Goal: Find specific page/section: Find specific page/section

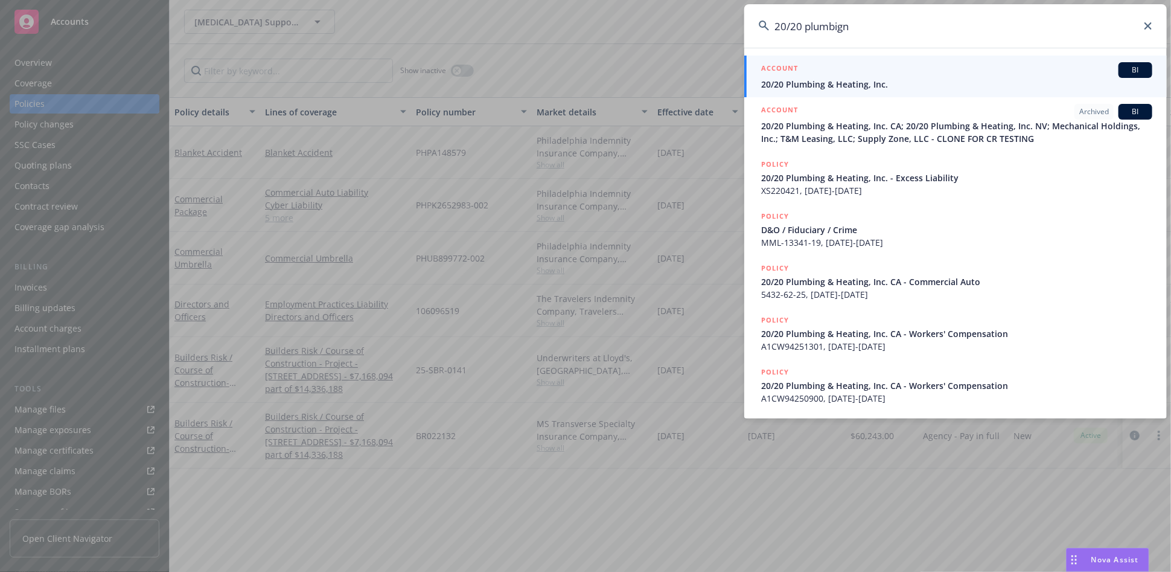
type input "20/20 plumbign"
click at [840, 86] on span "20/20 Plumbing & Heating, Inc." at bounding box center [956, 84] width 391 height 13
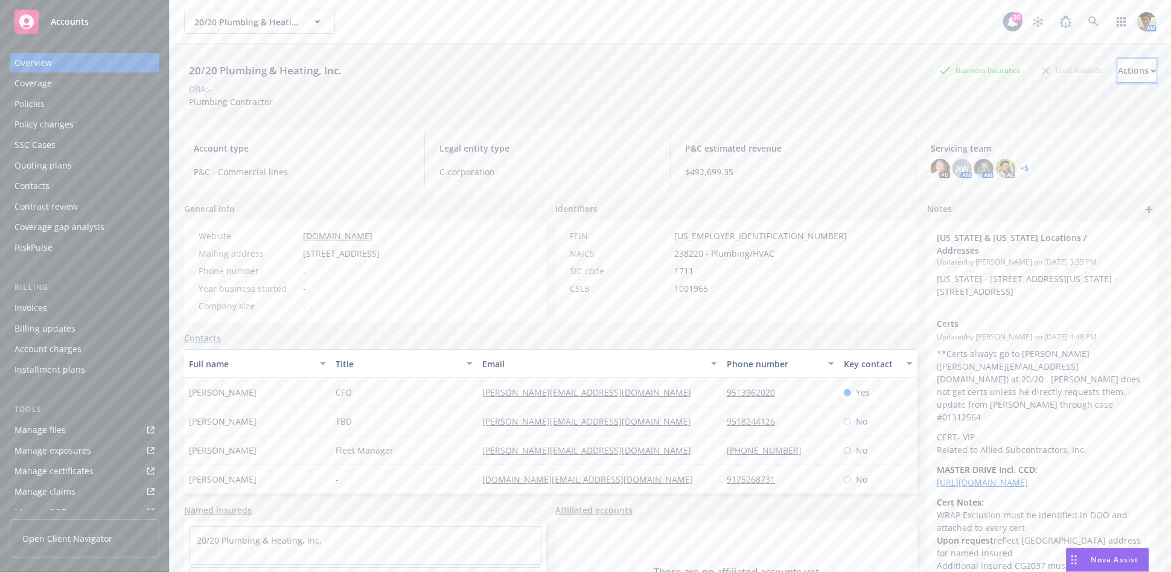
click at [1140, 60] on button "Actions" at bounding box center [1137, 71] width 39 height 24
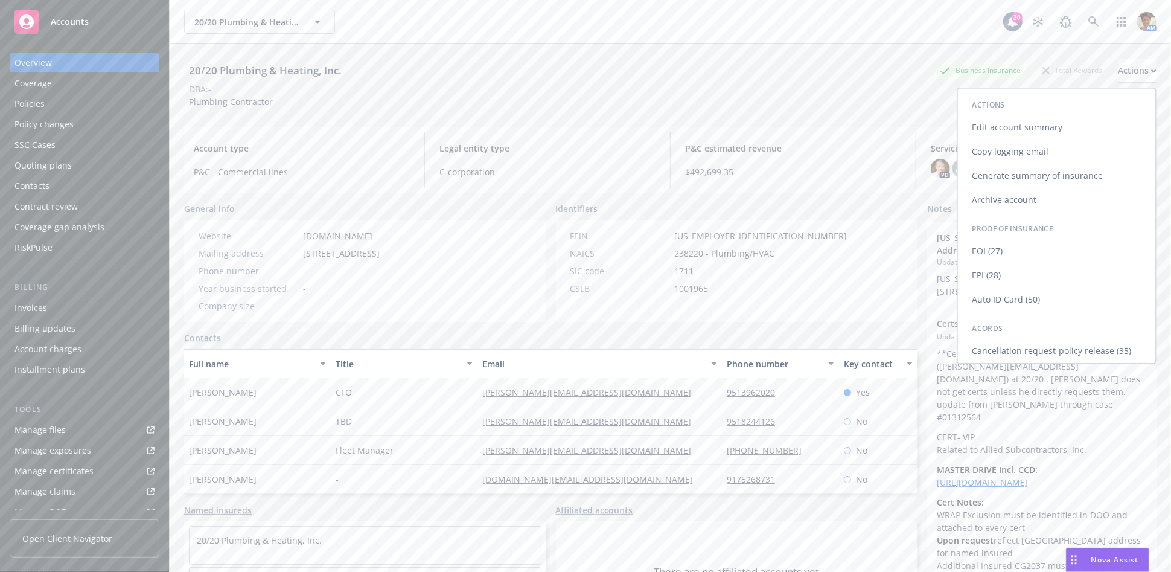
drag, startPoint x: 1044, startPoint y: 150, endPoint x: 1025, endPoint y: 151, distance: 19.3
click at [1044, 151] on link "Copy logging email" at bounding box center [1057, 151] width 198 height 24
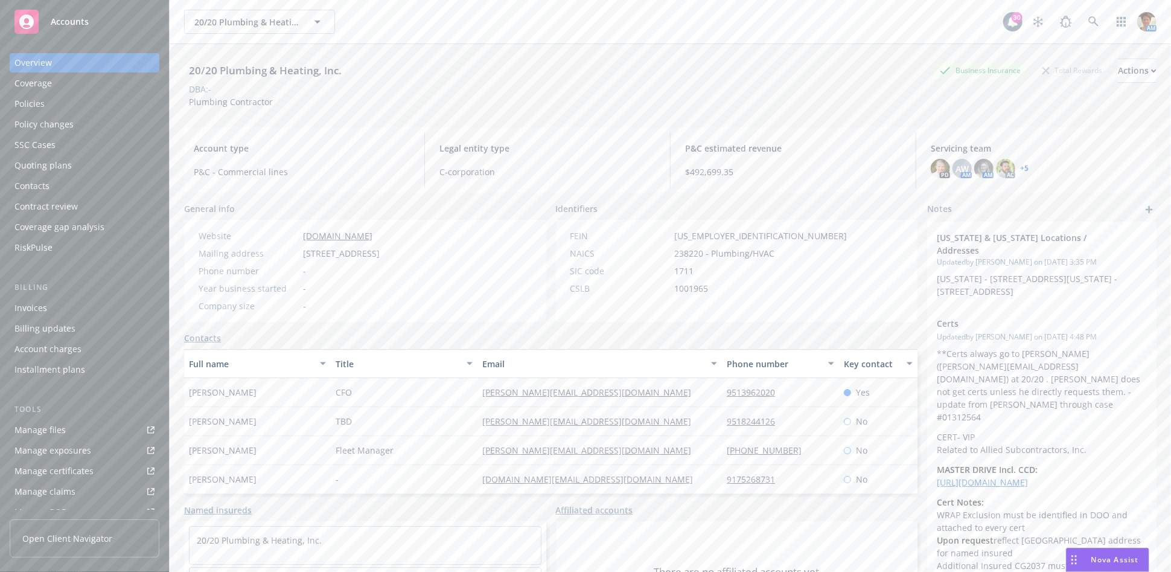
click at [51, 430] on div "Manage files" at bounding box center [39, 429] width 51 height 19
click at [55, 97] on div "Policies" at bounding box center [84, 103] width 140 height 19
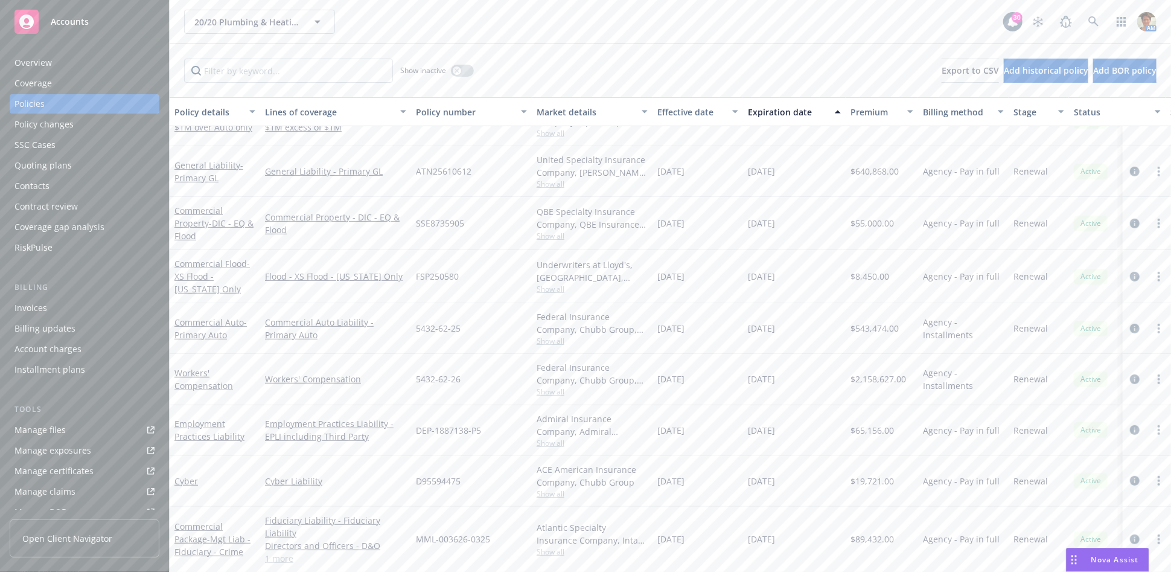
scroll to position [335, 0]
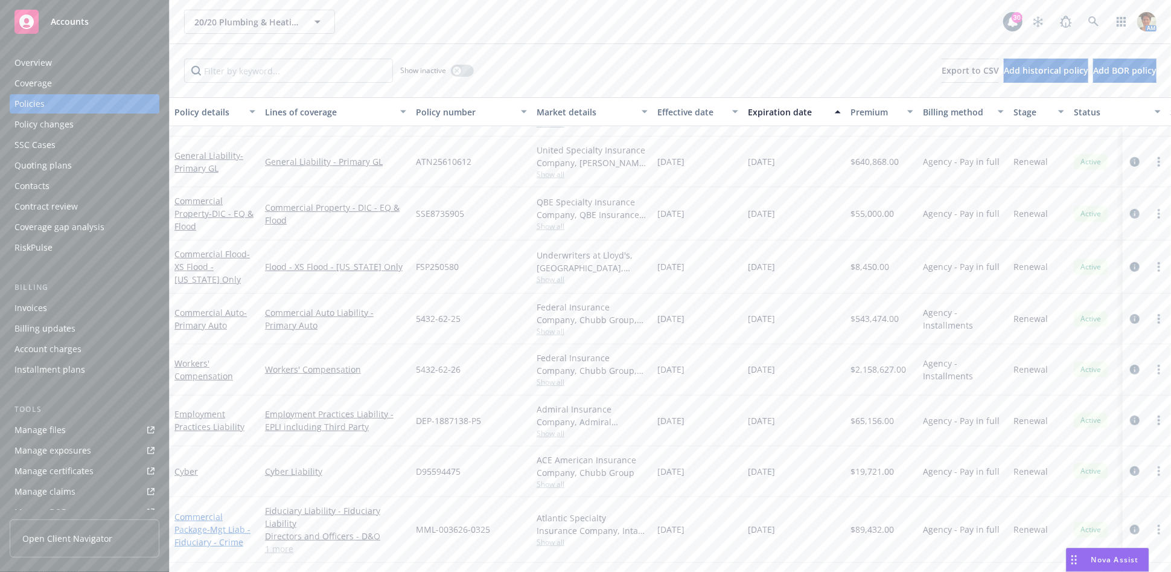
click at [201, 535] on span "- Mgt Liab - Fiduciary - Crime" at bounding box center [212, 535] width 76 height 24
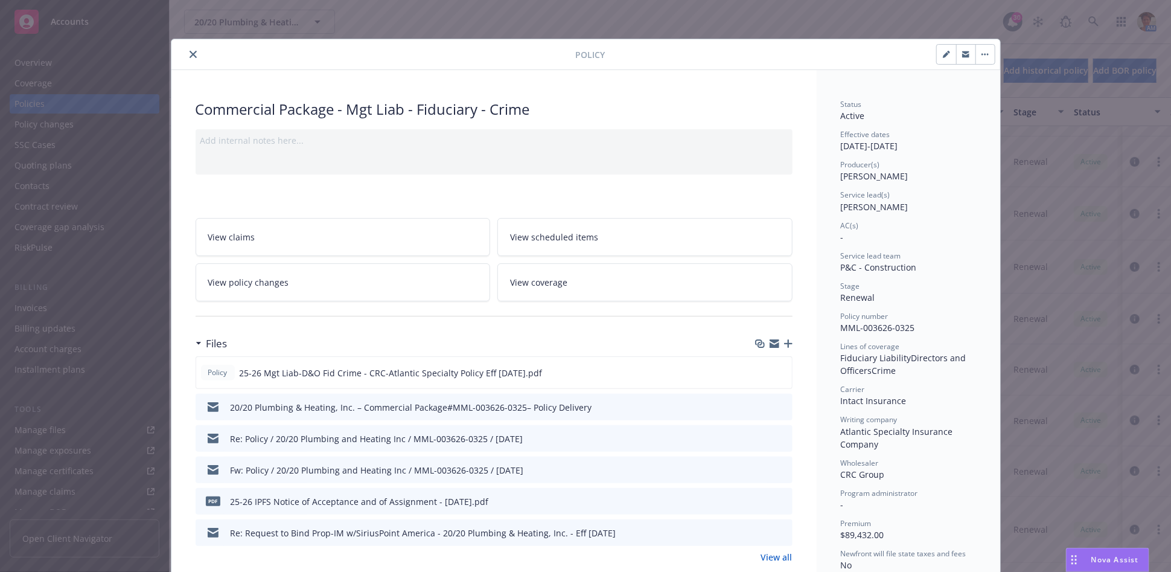
click at [776, 561] on link "View all" at bounding box center [776, 556] width 31 height 13
